Goal: Find specific page/section: Find specific page/section

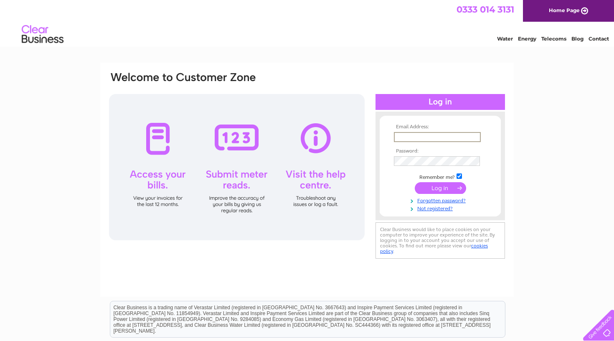
type input "mike@AKRFitness.com"
click at [440, 187] on input "submit" at bounding box center [440, 188] width 51 height 12
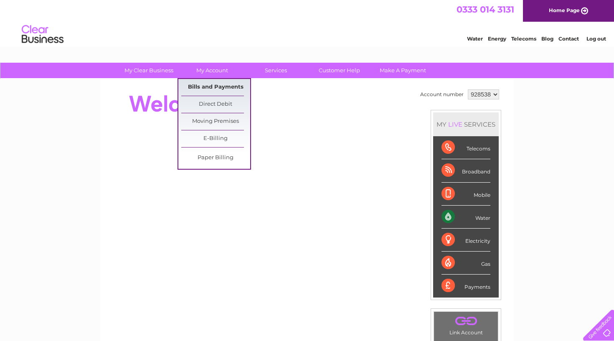
click at [210, 82] on link "Bills and Payments" at bounding box center [215, 87] width 69 height 17
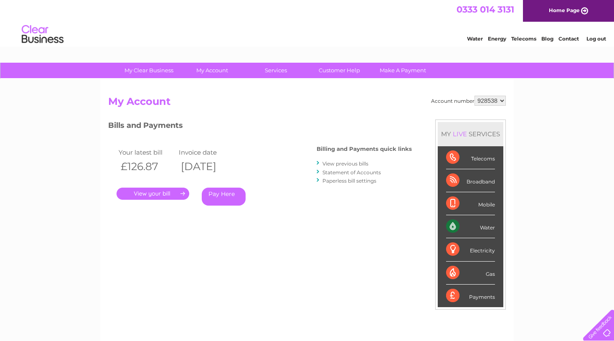
click at [182, 194] on link "." at bounding box center [153, 194] width 73 height 12
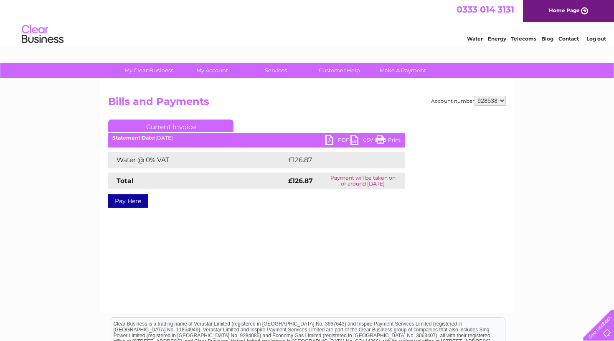
click at [333, 139] on link "PDF" at bounding box center [338, 141] width 25 height 12
